Goal: Task Accomplishment & Management: Complete application form

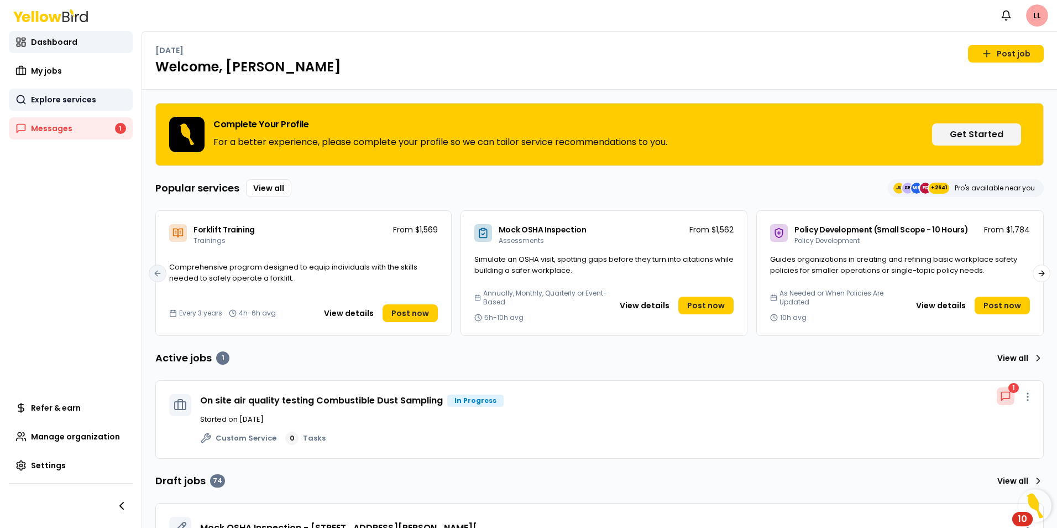
click at [67, 95] on span "Explore services" at bounding box center [63, 99] width 65 height 11
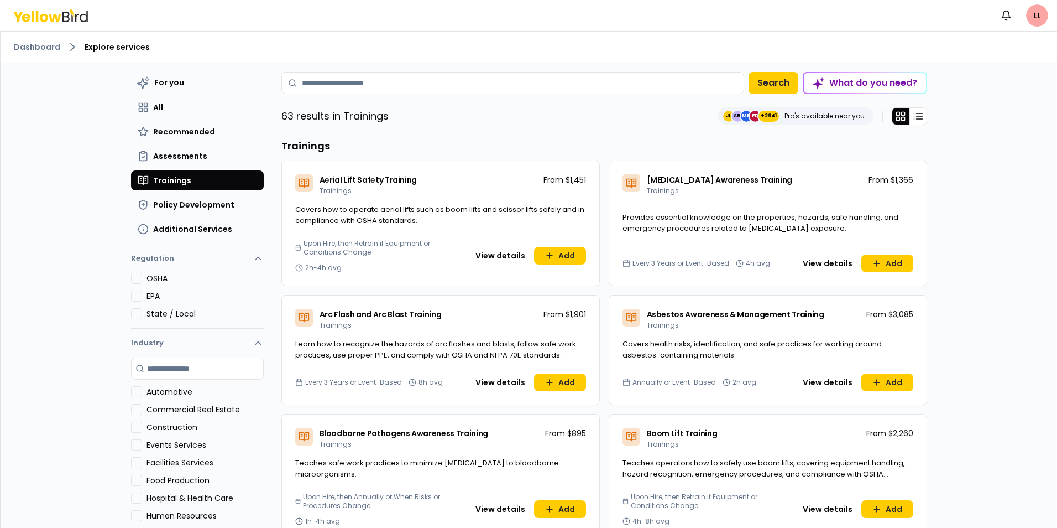
click at [175, 178] on span "Trainings" at bounding box center [172, 180] width 38 height 11
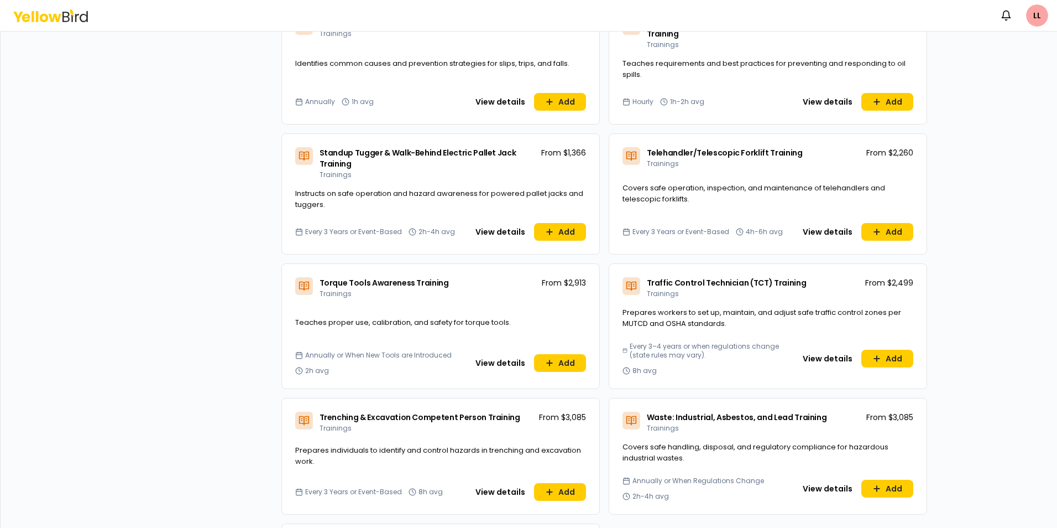
scroll to position [3744, 0]
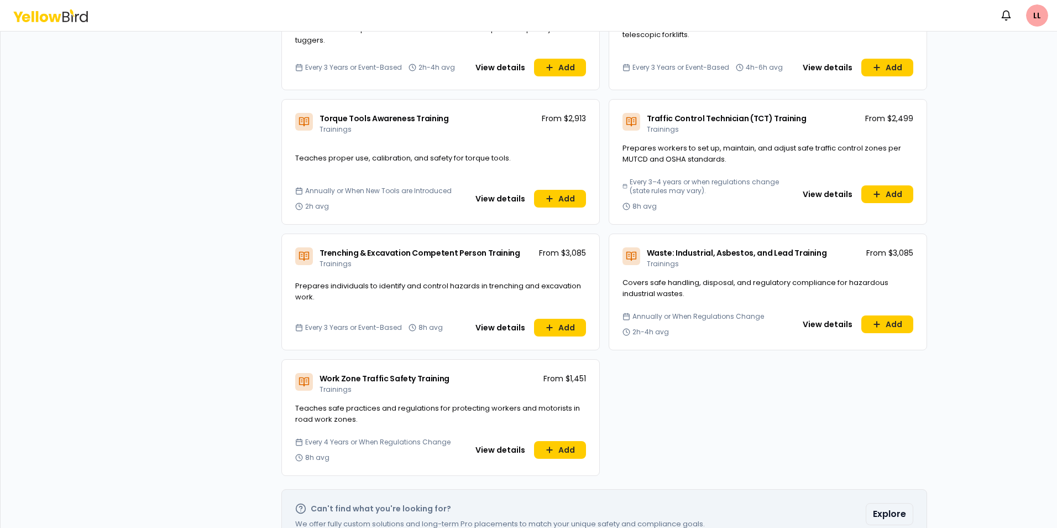
click at [886, 503] on button "Explore" at bounding box center [890, 514] width 48 height 22
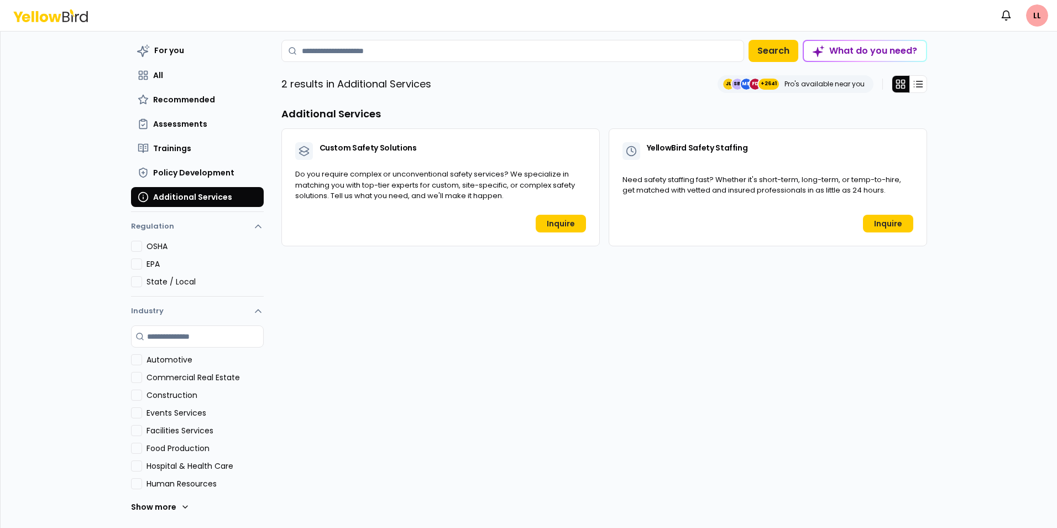
scroll to position [32, 0]
click at [560, 223] on link "Inquire" at bounding box center [561, 224] width 50 height 18
